Goal: Navigation & Orientation: Find specific page/section

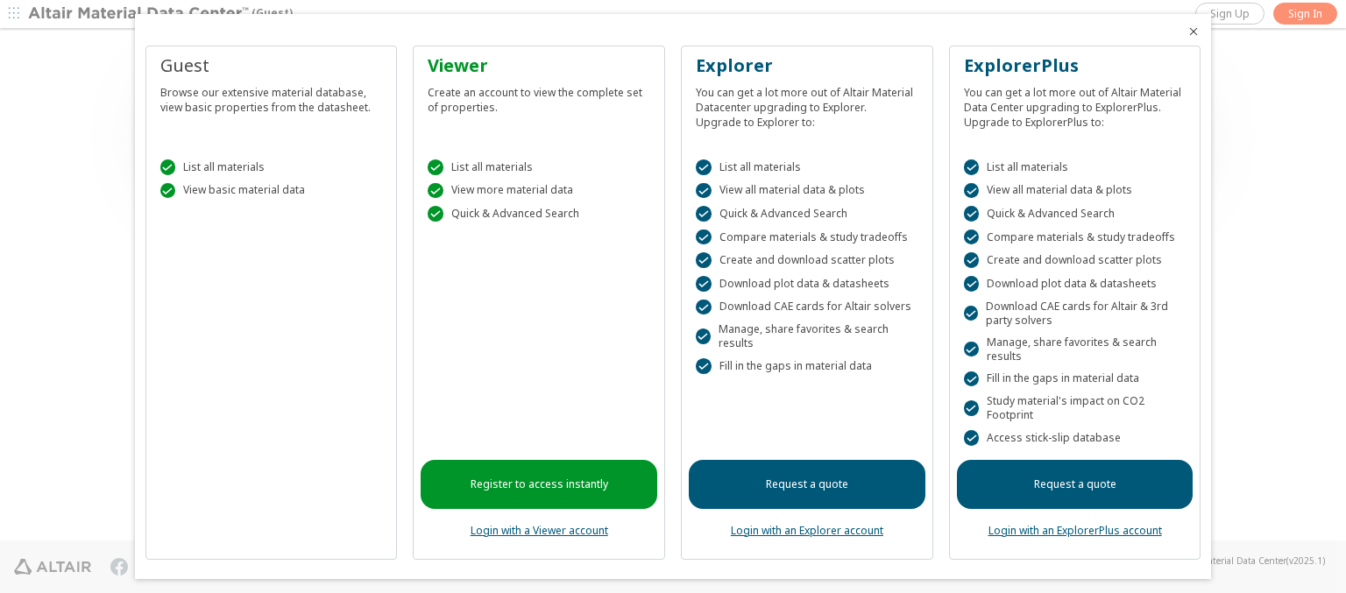
click at [1186, 32] on icon "Close" at bounding box center [1193, 32] width 14 height 14
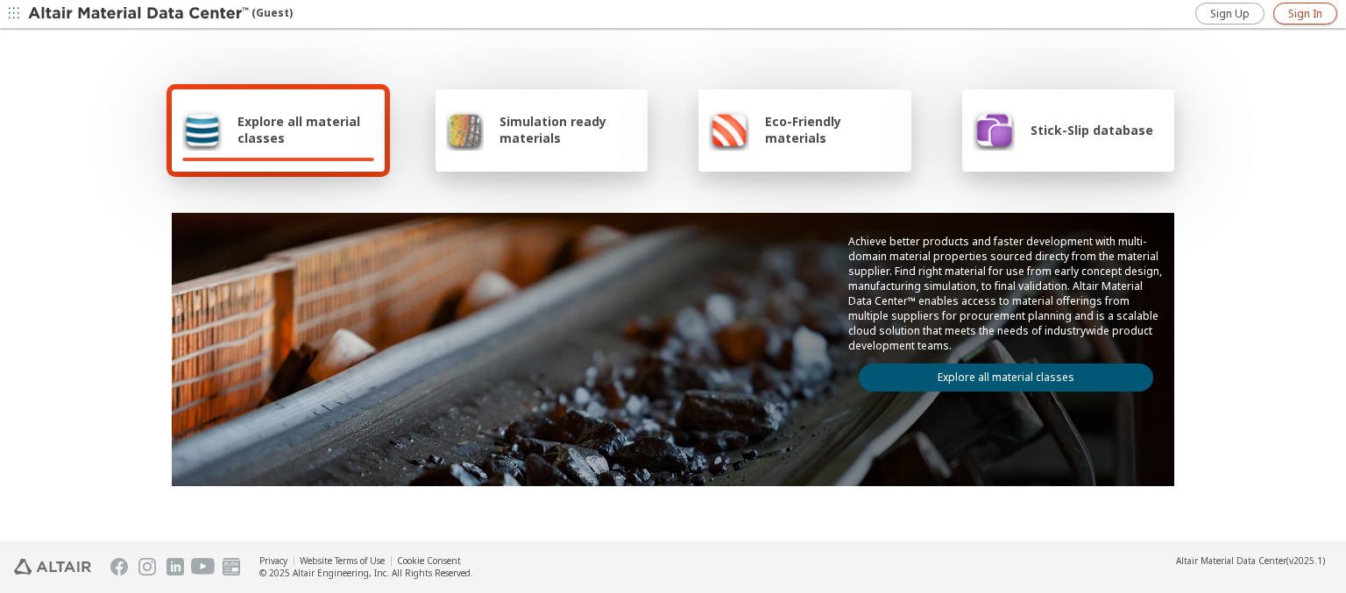
click at [1305, 13] on span "Sign In" at bounding box center [1305, 14] width 34 height 14
click at [139, 14] on img at bounding box center [139, 14] width 223 height 18
click at [299, 130] on span "Explore all material classes" at bounding box center [305, 129] width 137 height 33
click at [999, 373] on link "Explore all material classes" at bounding box center [1006, 378] width 294 height 28
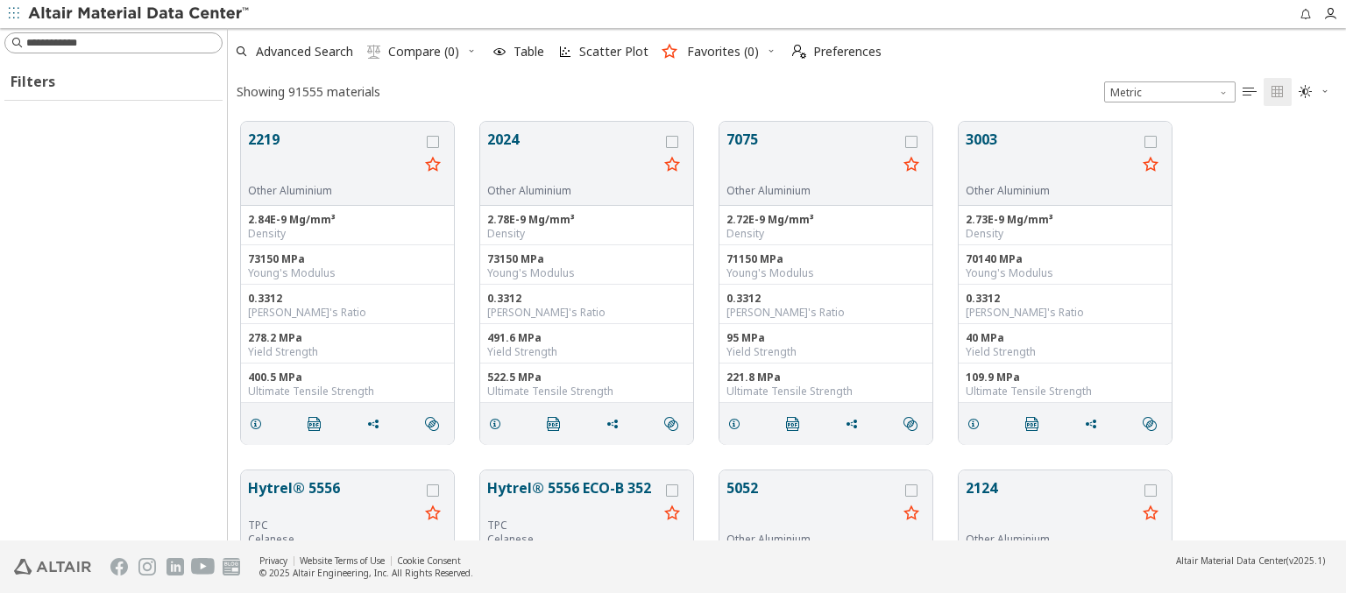
scroll to position [419, 1104]
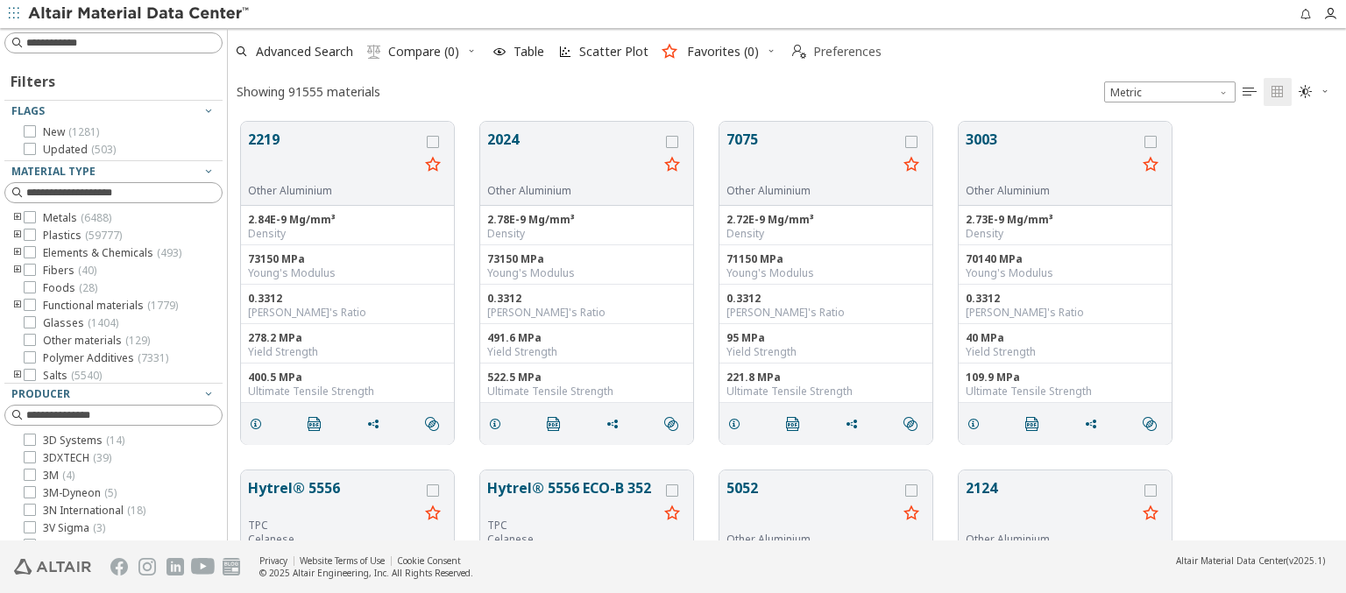
click at [831, 52] on span "Preferences" at bounding box center [847, 52] width 68 height 12
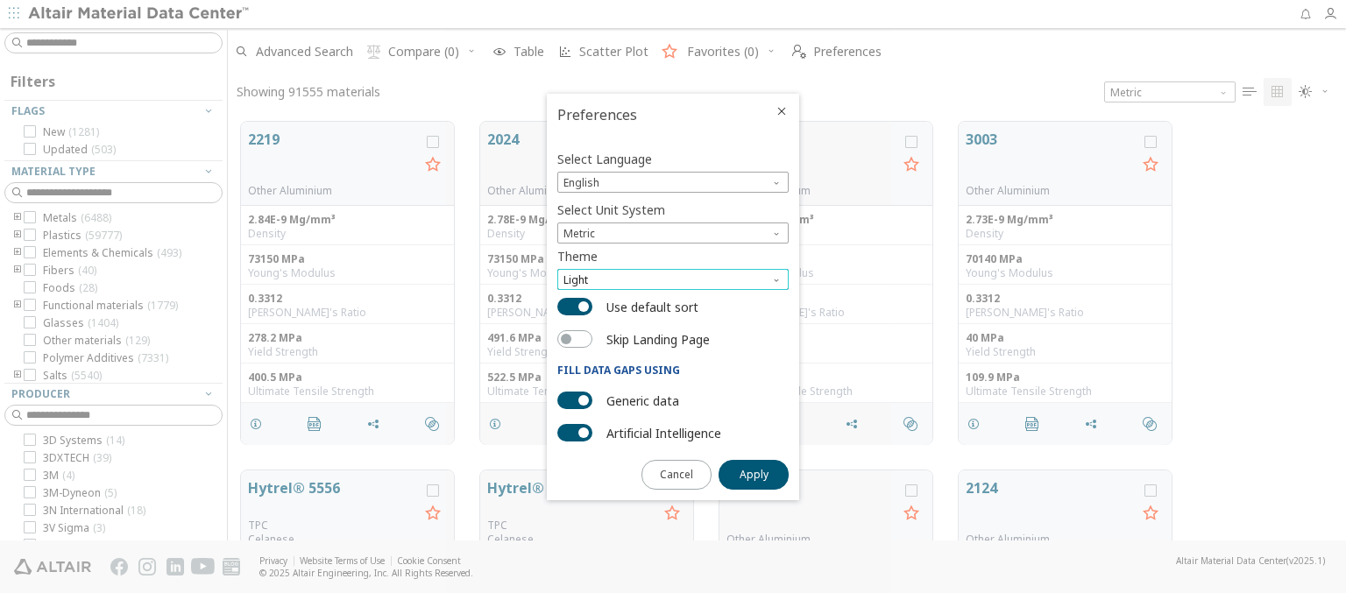
click at [673, 279] on span "Light" at bounding box center [672, 279] width 231 height 21
click at [576, 343] on span "Dark" at bounding box center [577, 343] width 24 height 14
click at [753, 473] on span "Apply" at bounding box center [753, 475] width 29 height 14
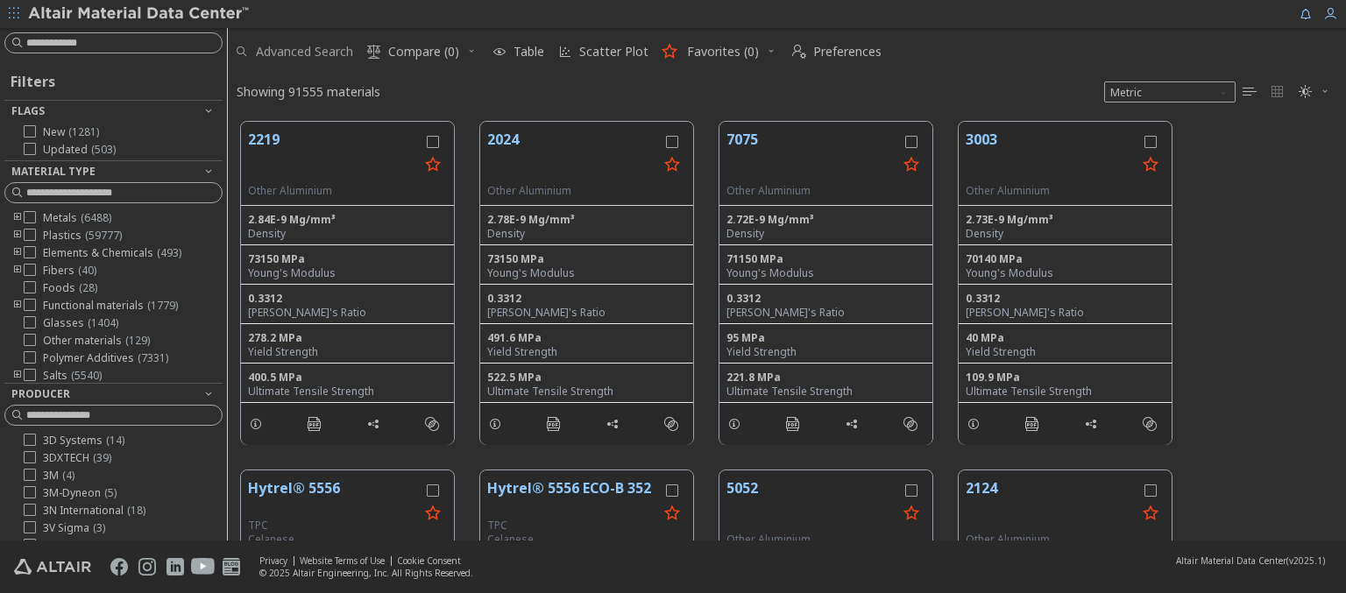
click at [294, 52] on span "Advanced Search" at bounding box center [304, 52] width 97 height 12
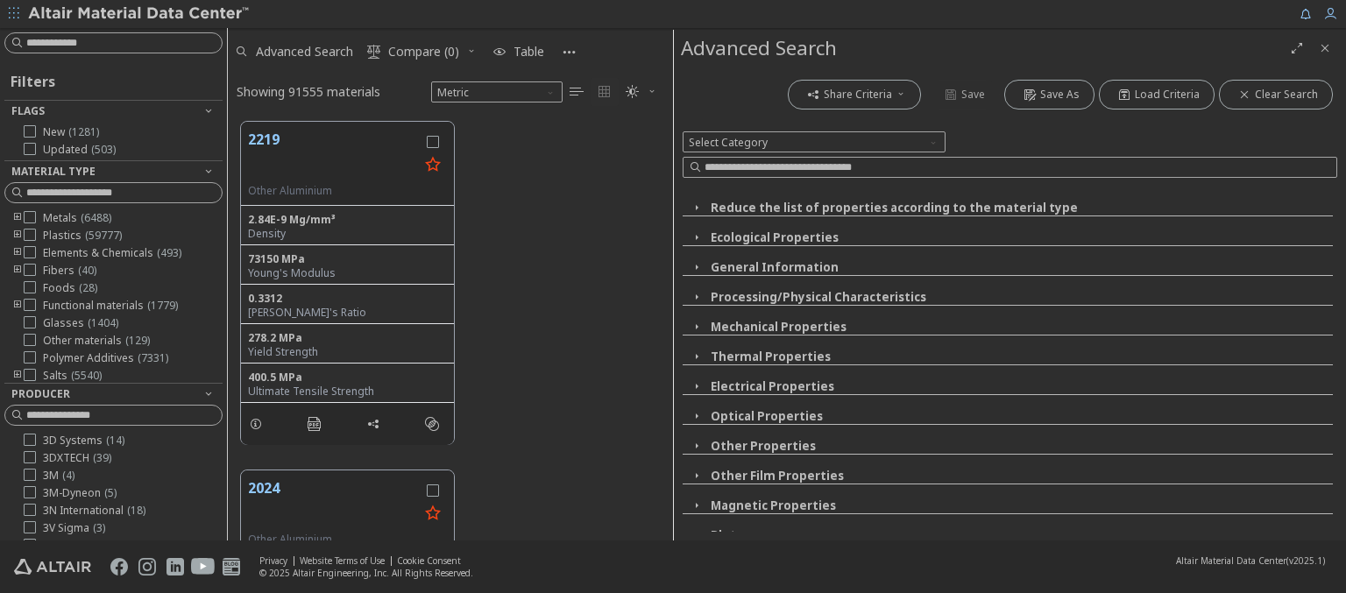
click at [139, 14] on img at bounding box center [139, 14] width 223 height 18
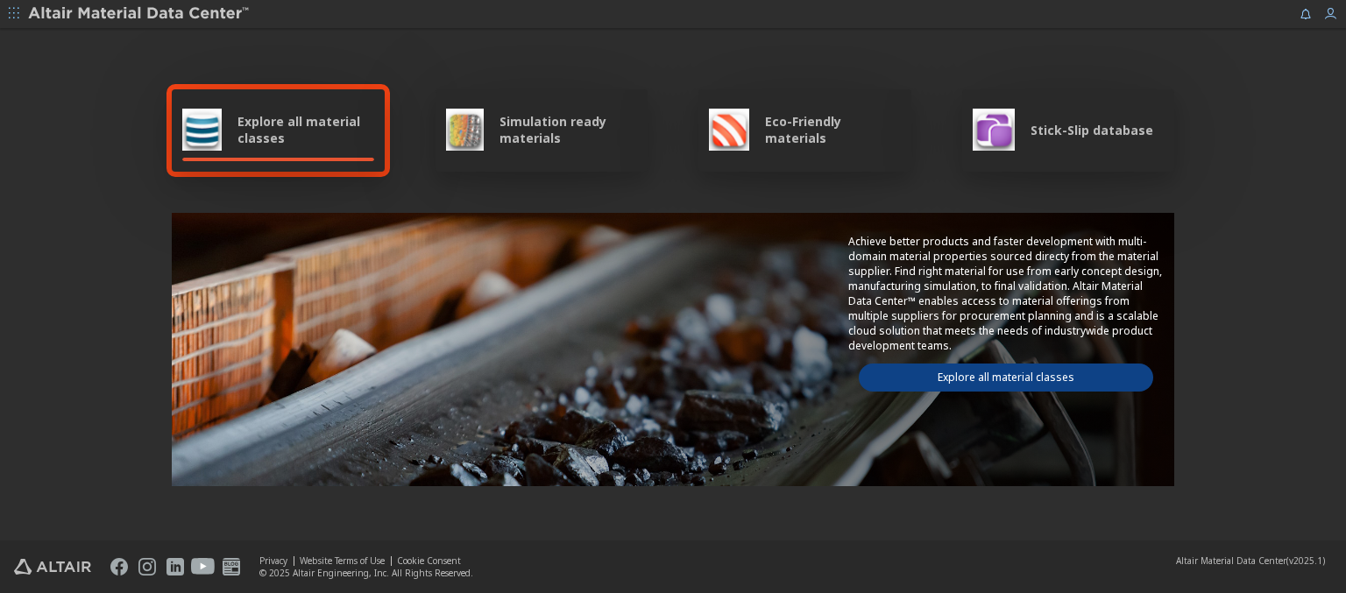
click at [938, 371] on link "Explore all material classes" at bounding box center [1006, 378] width 294 height 28
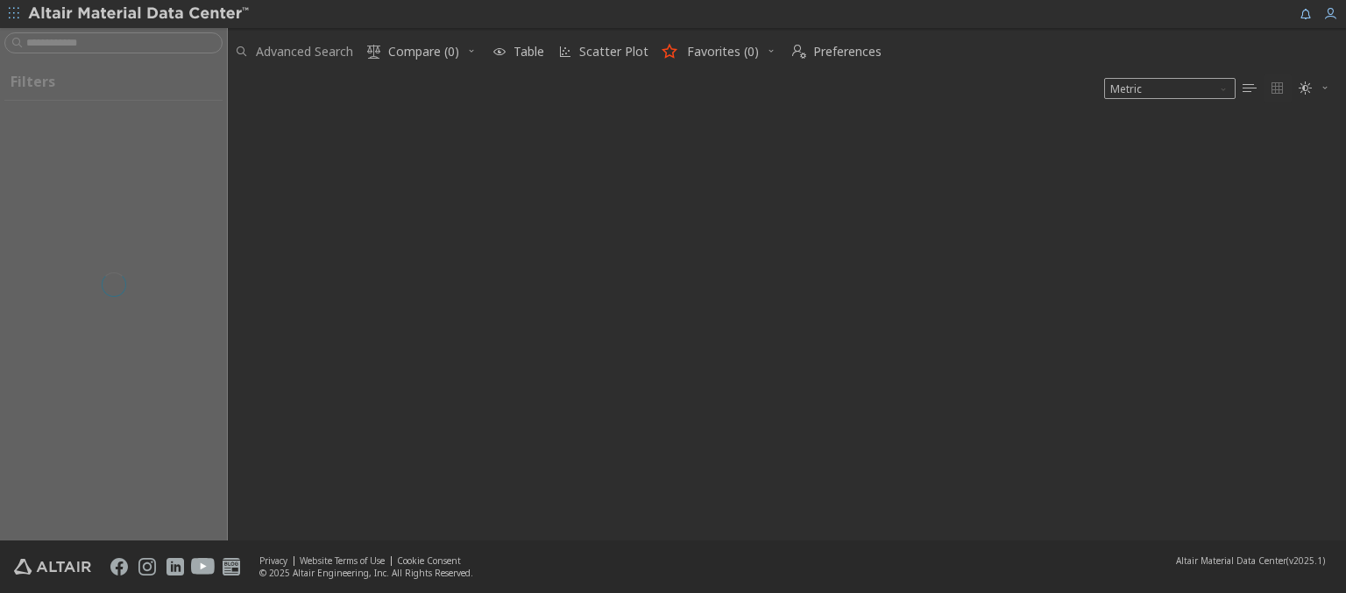
click at [279, 53] on span "Advanced Search" at bounding box center [304, 52] width 97 height 12
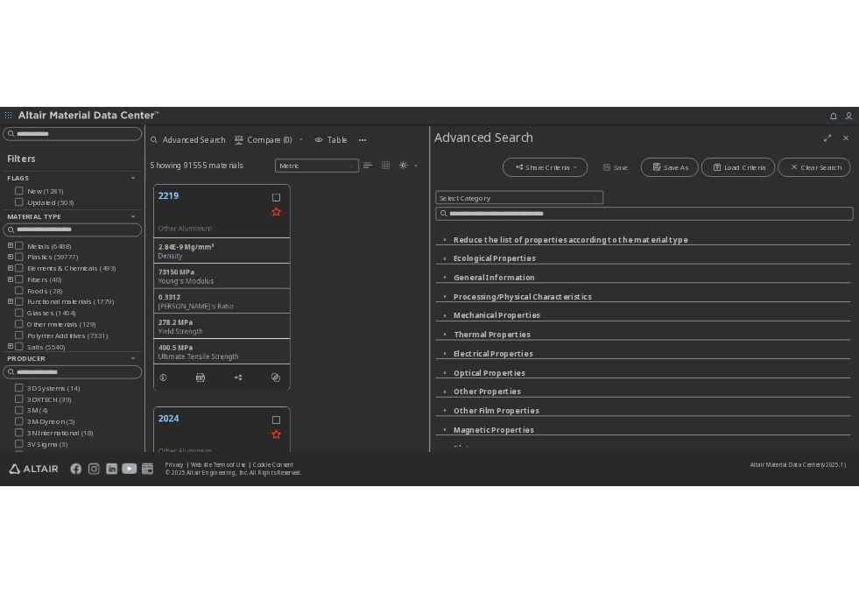
scroll to position [363, 194]
